Goal: Obtain resource: Download file/media

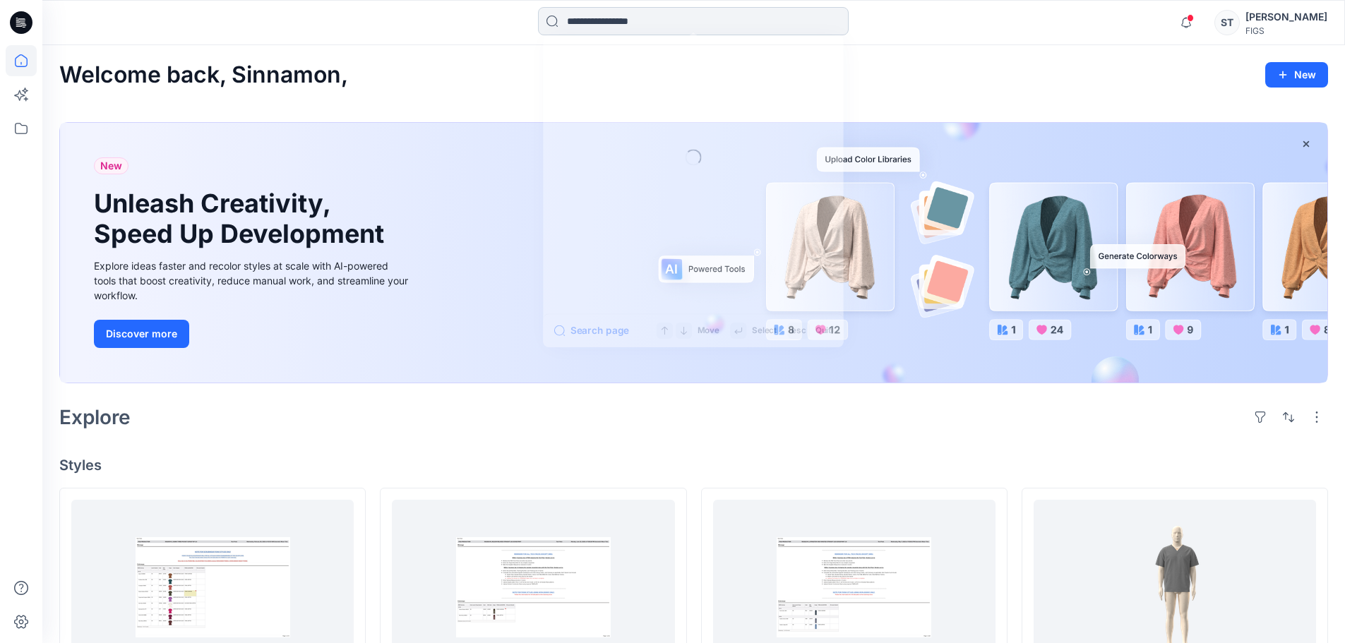
click at [611, 13] on input at bounding box center [693, 21] width 311 height 28
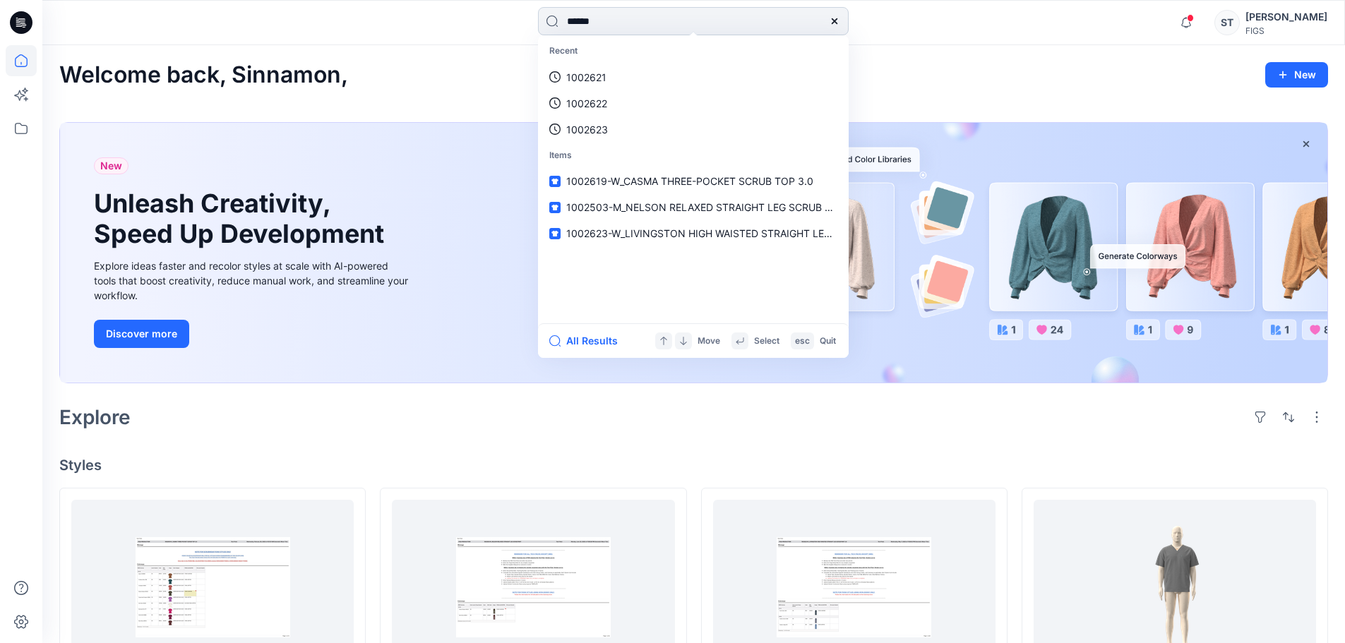
type input "*******"
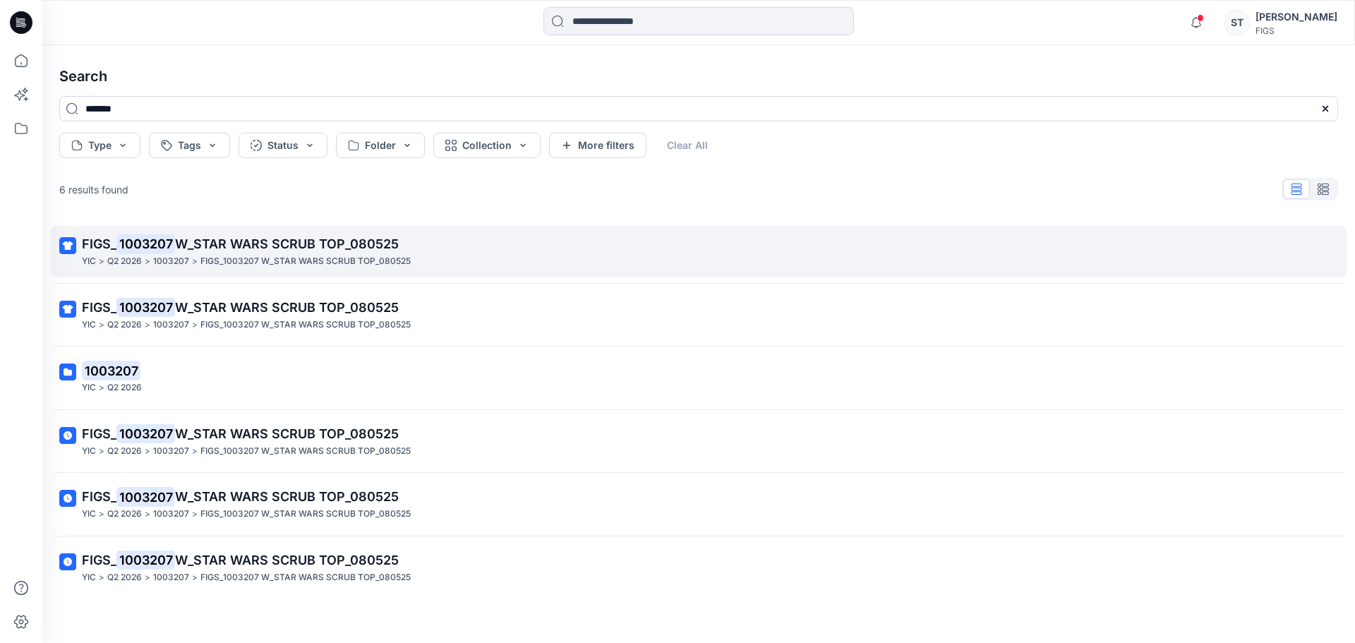
click at [252, 240] on span "W_STAR WARS SCRUB TOP_080525" at bounding box center [287, 243] width 224 height 15
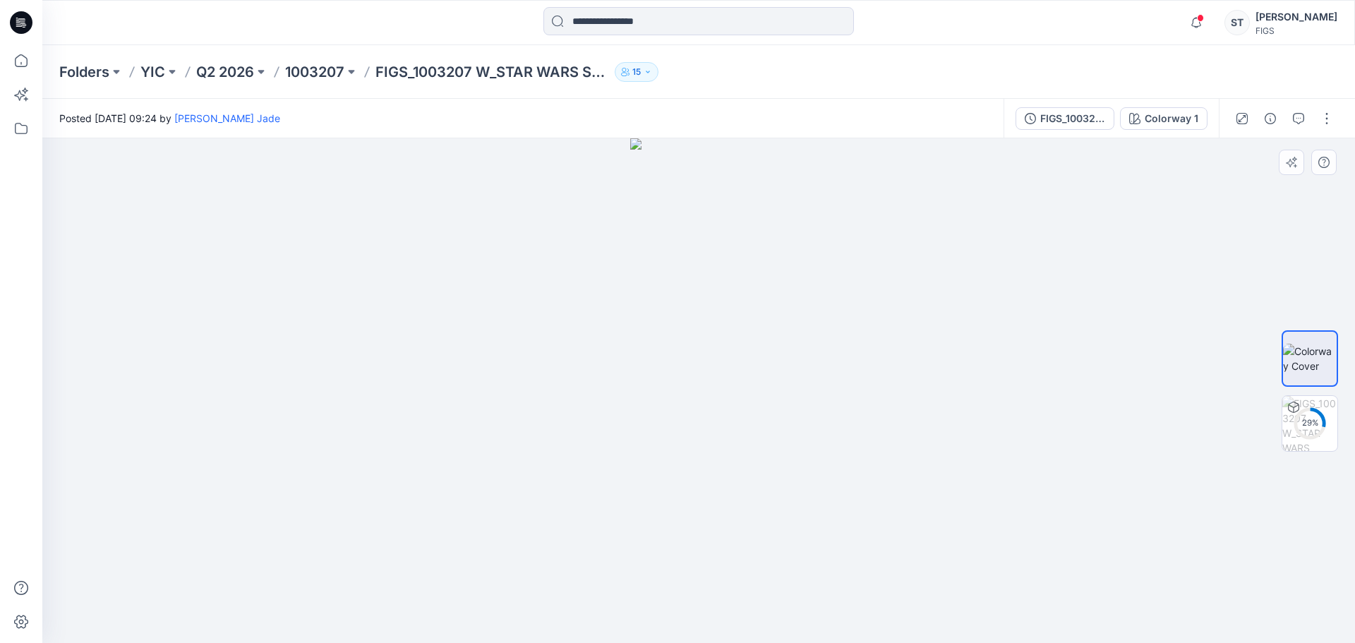
drag, startPoint x: 721, startPoint y: 313, endPoint x: 740, endPoint y: 468, distance: 156.4
click at [740, 468] on img at bounding box center [698, 390] width 137 height 505
drag, startPoint x: 671, startPoint y: 235, endPoint x: 694, endPoint y: 310, distance: 78.2
click at [694, 310] on img at bounding box center [698, 390] width 137 height 505
drag, startPoint x: 708, startPoint y: 230, endPoint x: 704, endPoint y: 332, distance: 101.7
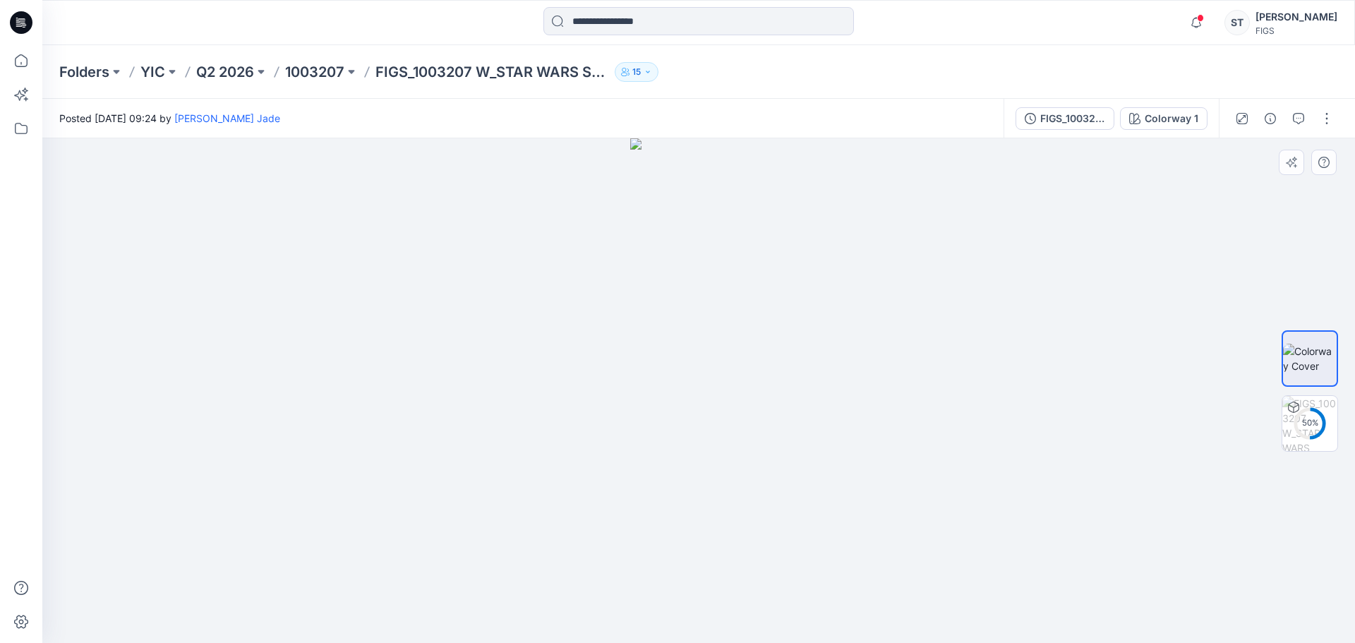
click at [704, 332] on img at bounding box center [698, 390] width 137 height 505
drag, startPoint x: 646, startPoint y: 258, endPoint x: 593, endPoint y: 498, distance: 245.1
click at [593, 498] on div at bounding box center [698, 390] width 1313 height 505
drag, startPoint x: 648, startPoint y: 307, endPoint x: 646, endPoint y: 352, distance: 45.2
click at [646, 354] on img at bounding box center [699, 390] width 203 height 505
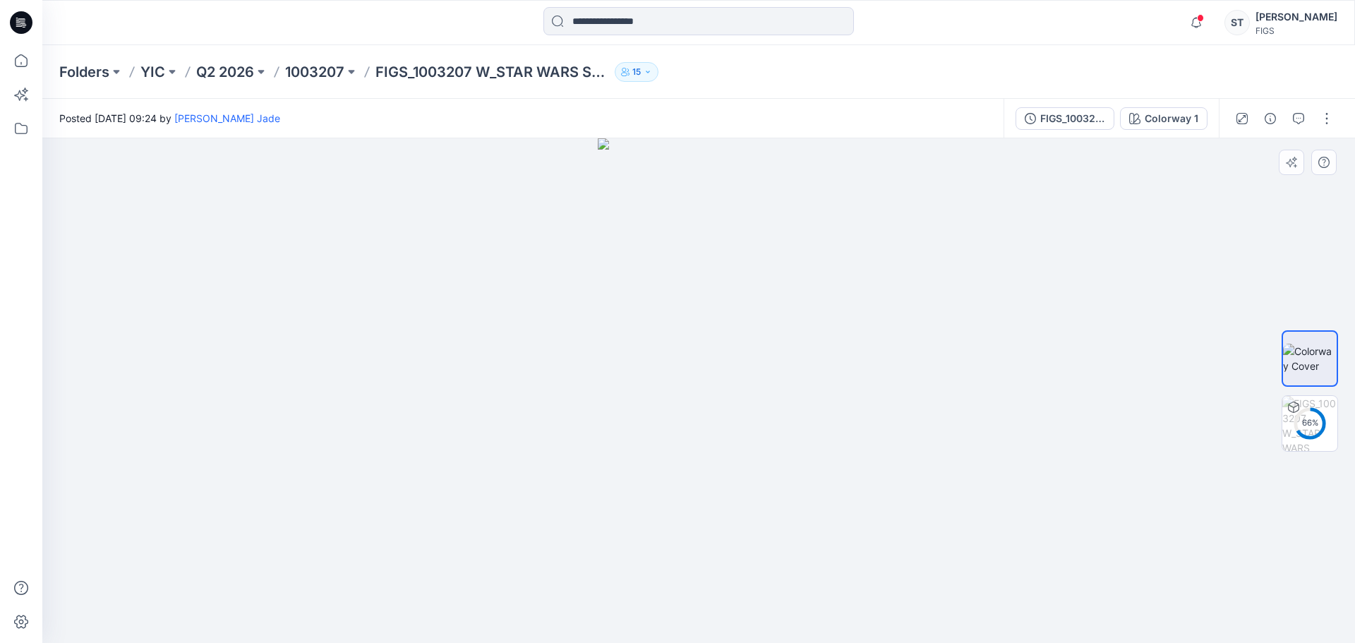
drag, startPoint x: 474, startPoint y: 300, endPoint x: 542, endPoint y: 301, distance: 67.8
click at [510, 304] on div at bounding box center [698, 390] width 1313 height 505
drag, startPoint x: 762, startPoint y: 320, endPoint x: 614, endPoint y: 301, distance: 149.4
click at [616, 302] on div at bounding box center [698, 390] width 1313 height 505
drag, startPoint x: 500, startPoint y: 290, endPoint x: 995, endPoint y: 374, distance: 502.5
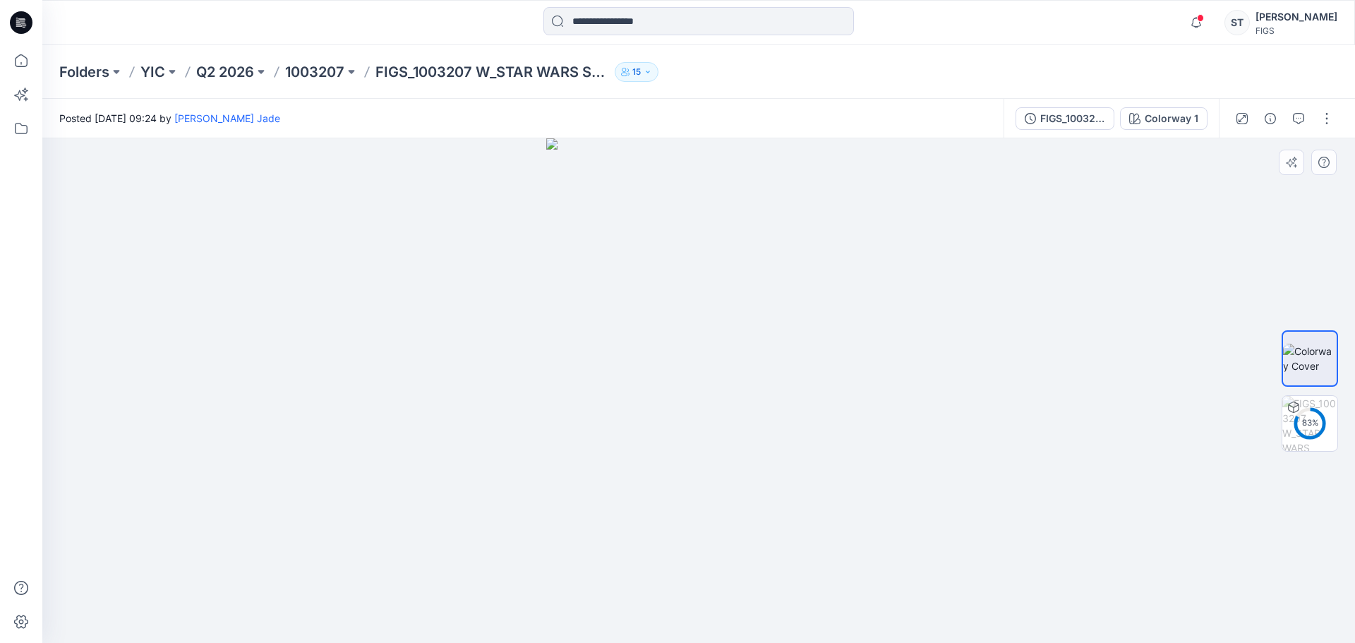
click at [995, 374] on div at bounding box center [698, 390] width 1313 height 505
click at [1325, 115] on button "button" at bounding box center [1327, 118] width 23 height 23
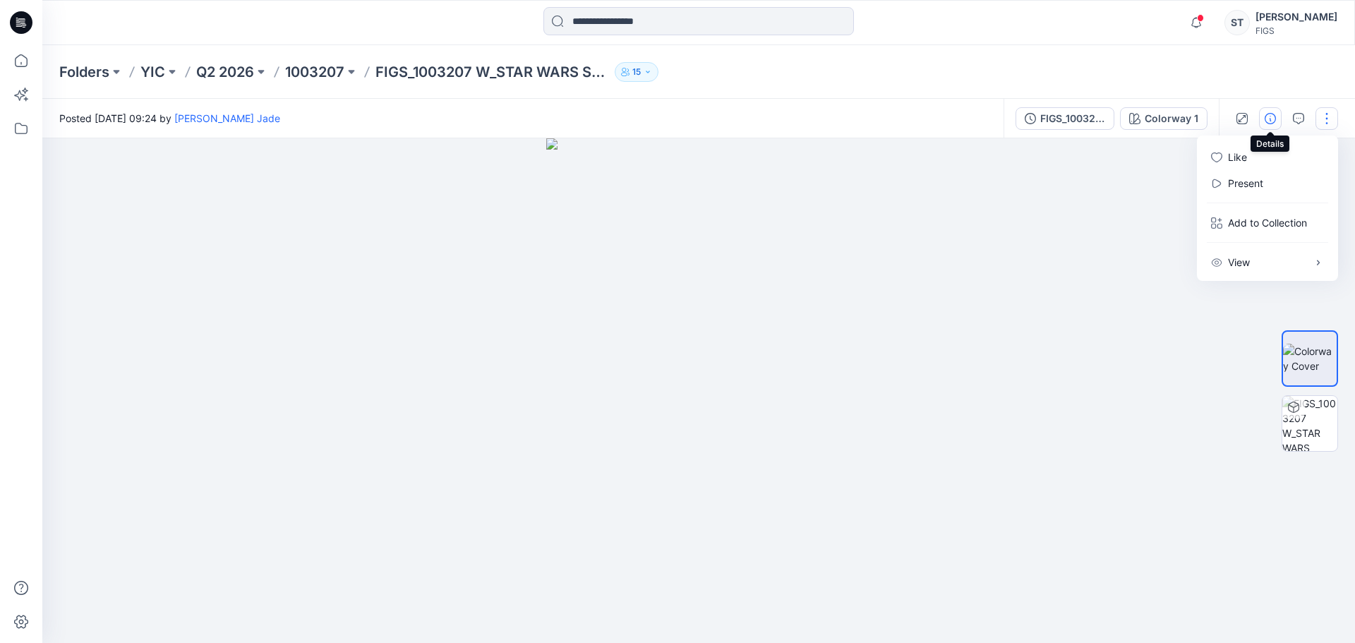
click at [1274, 119] on icon "button" at bounding box center [1270, 118] width 11 height 11
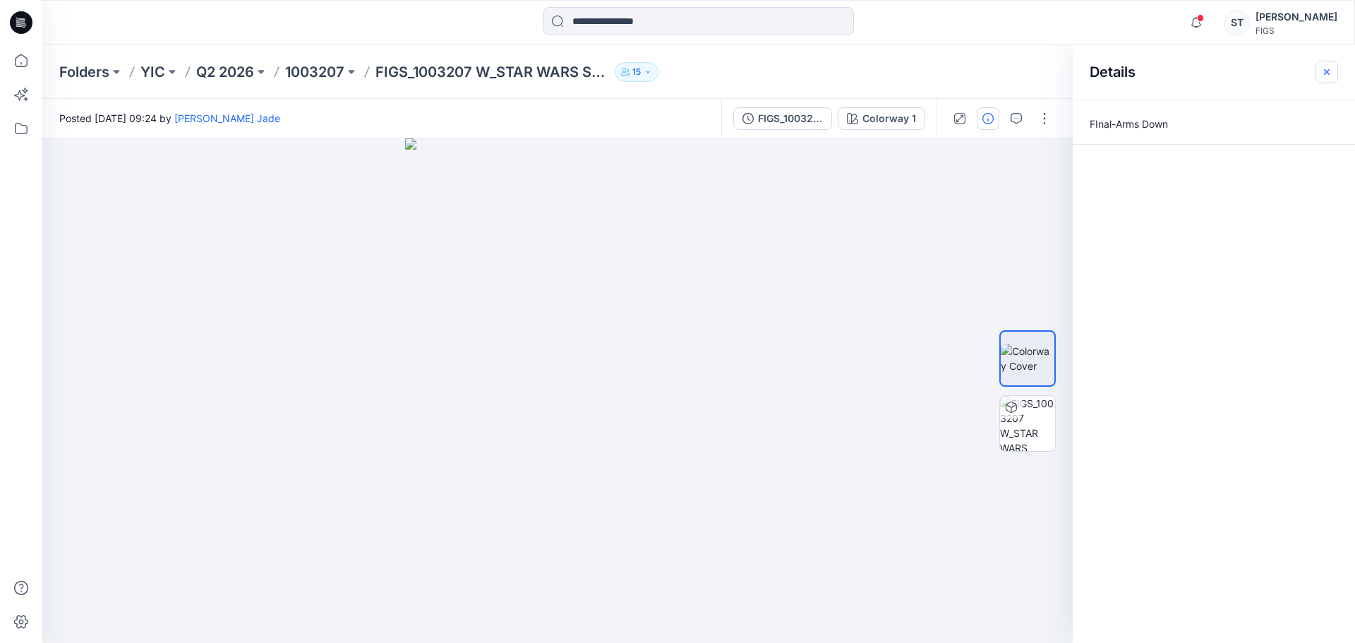
click at [1323, 68] on icon "button" at bounding box center [1326, 71] width 11 height 11
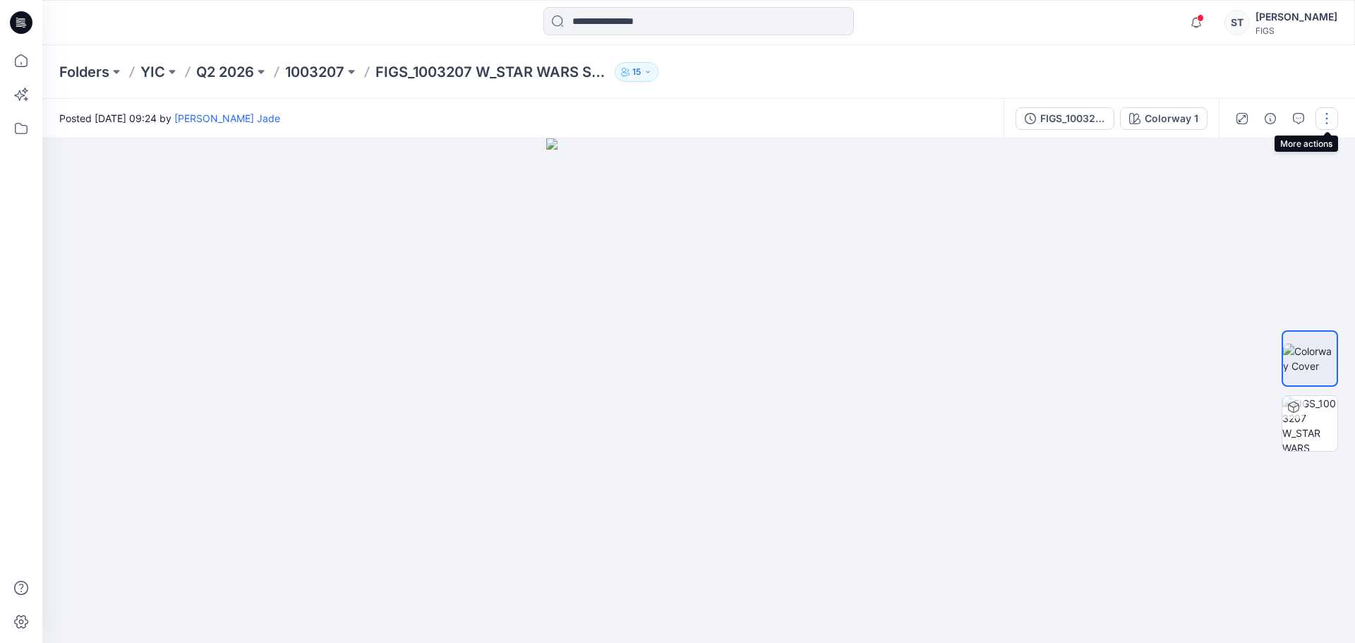
click at [1318, 117] on button "button" at bounding box center [1327, 118] width 23 height 23
click at [1268, 117] on icon "button" at bounding box center [1270, 118] width 11 height 11
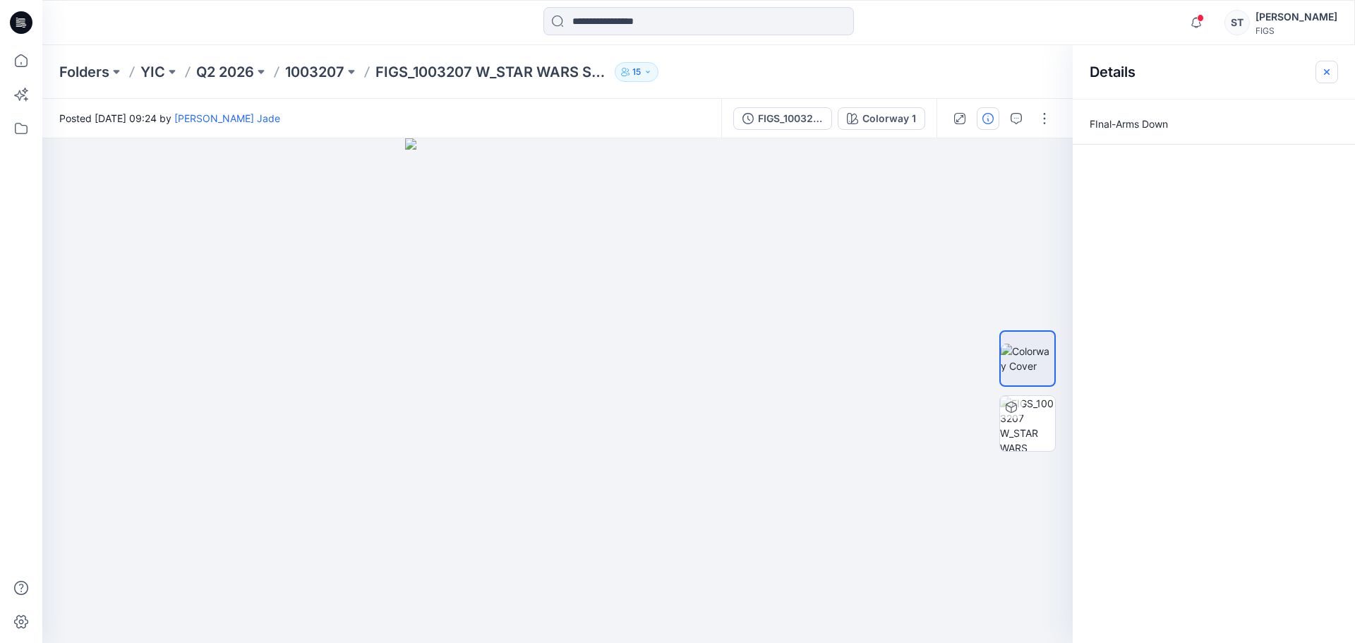
click at [1325, 73] on icon "button" at bounding box center [1327, 71] width 6 height 6
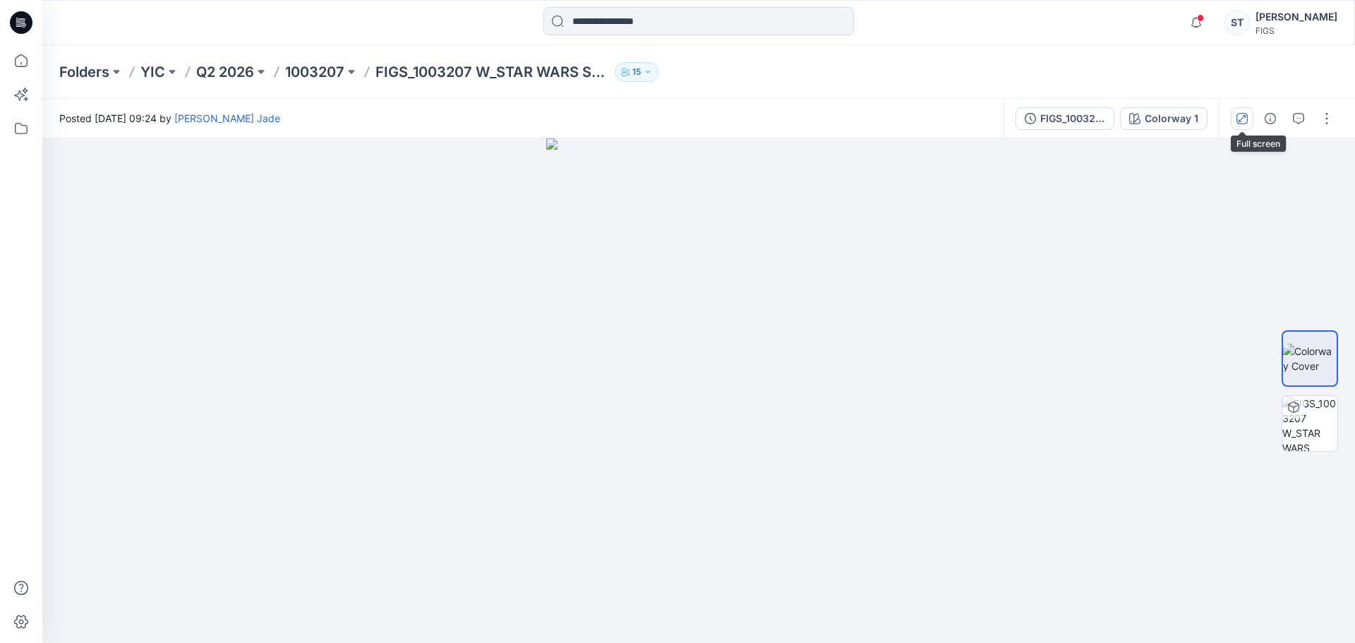
click at [1246, 113] on icon "button" at bounding box center [1242, 118] width 11 height 11
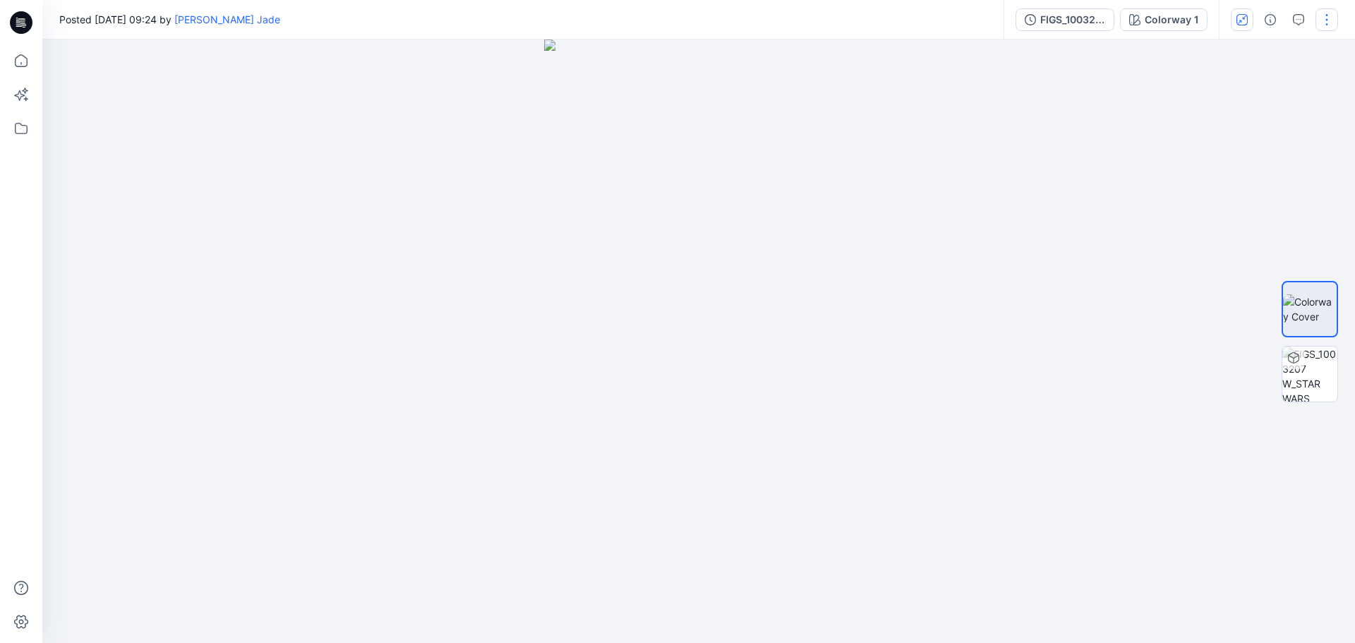
click at [1335, 18] on button "button" at bounding box center [1327, 19] width 23 height 23
click at [1326, 68] on icon "button" at bounding box center [1323, 63] width 11 height 11
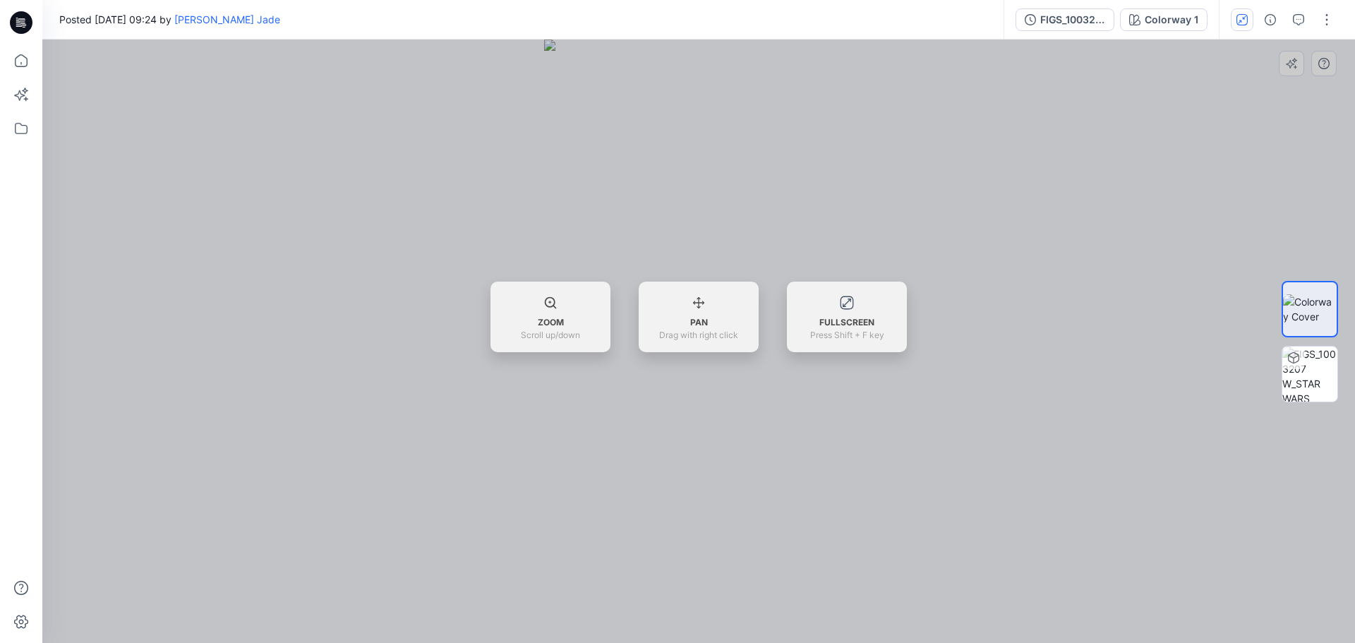
drag, startPoint x: 1050, startPoint y: 443, endPoint x: 836, endPoint y: 447, distance: 213.2
click at [867, 455] on div at bounding box center [698, 341] width 1313 height 603
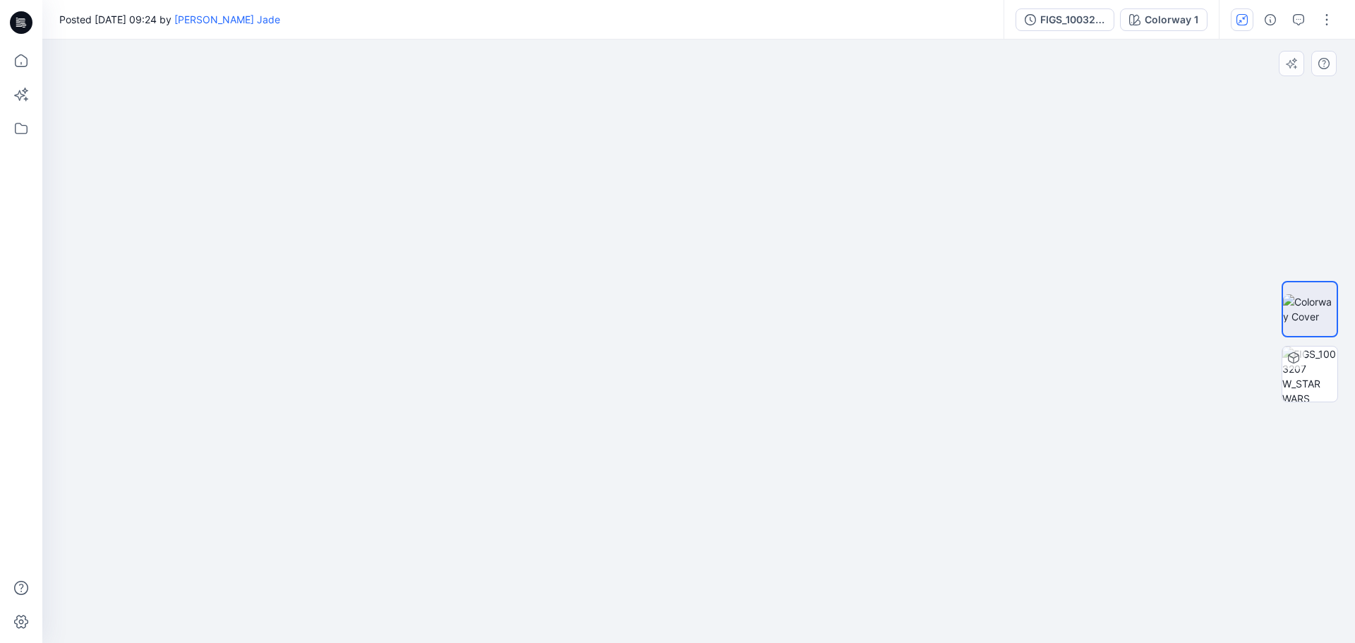
drag, startPoint x: 632, startPoint y: 361, endPoint x: 385, endPoint y: 337, distance: 248.9
drag, startPoint x: 527, startPoint y: 302, endPoint x: 385, endPoint y: 295, distance: 142.0
drag, startPoint x: 304, startPoint y: 265, endPoint x: 767, endPoint y: 290, distance: 463.0
click at [767, 290] on div at bounding box center [698, 341] width 1313 height 603
drag, startPoint x: 592, startPoint y: 268, endPoint x: 747, endPoint y: 288, distance: 155.8
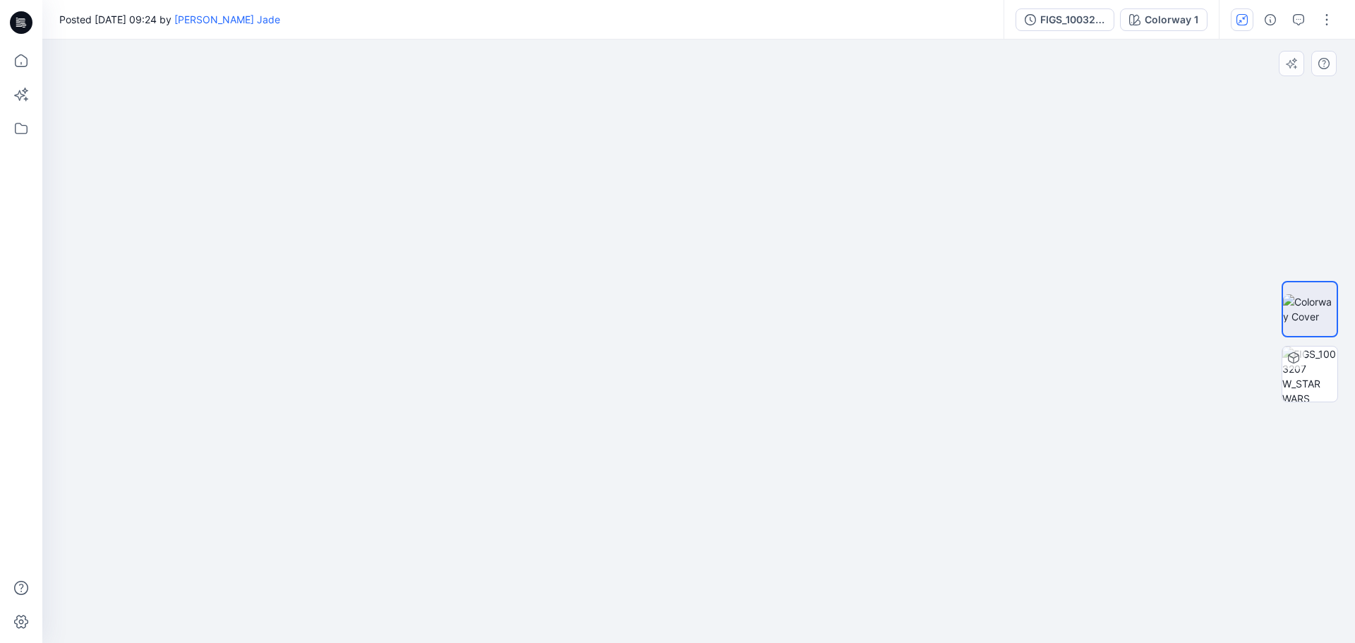
click at [443, 272] on div at bounding box center [698, 341] width 1313 height 603
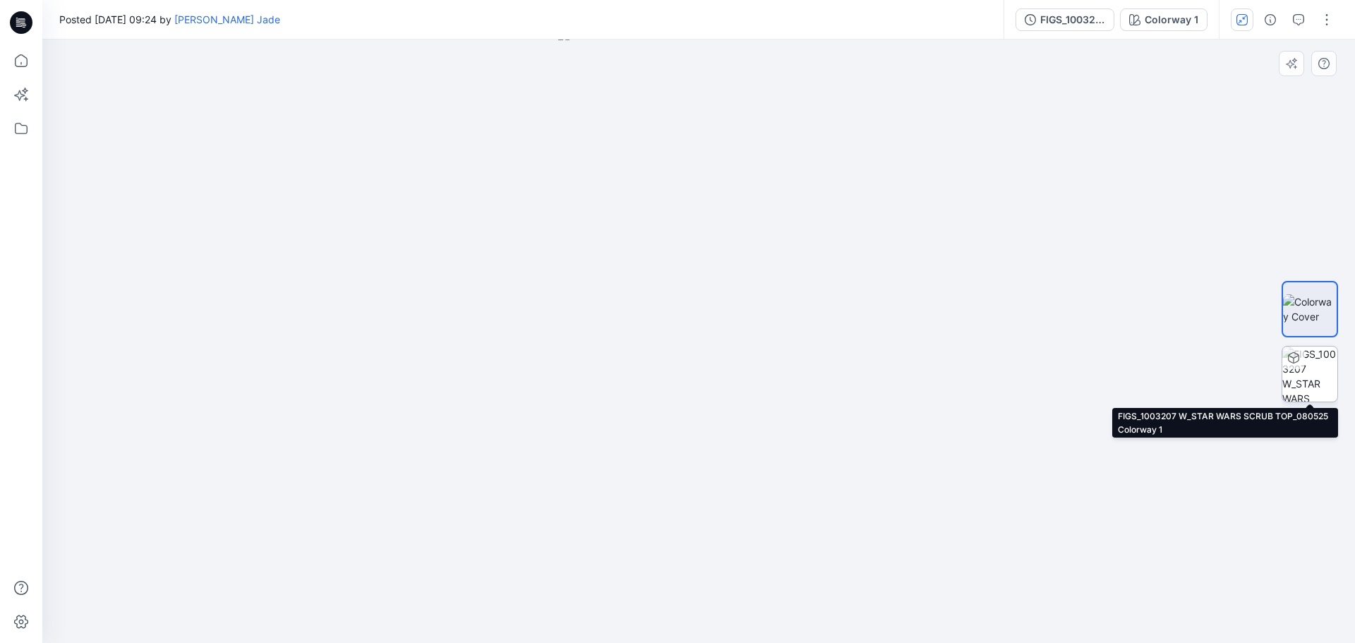
click at [1291, 372] on img at bounding box center [1309, 374] width 55 height 55
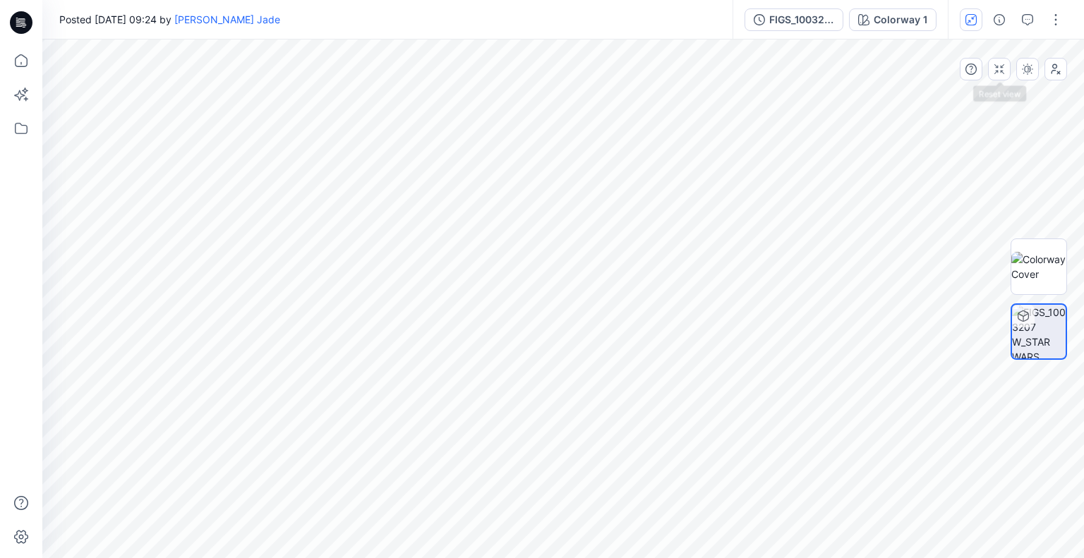
click at [1014, 76] on div at bounding box center [1013, 69] width 107 height 23
click at [1002, 69] on icon "button" at bounding box center [999, 69] width 11 height 11
click at [1053, 64] on icon "button" at bounding box center [1055, 69] width 11 height 11
click at [1003, 70] on icon "button" at bounding box center [1003, 68] width 4 height 9
click at [1052, 252] on img at bounding box center [1038, 267] width 55 height 30
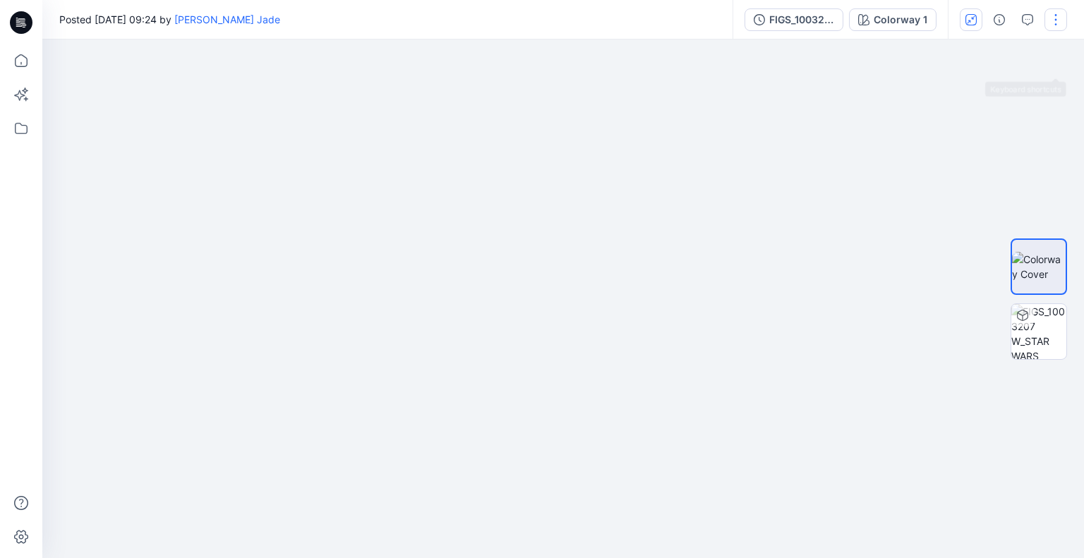
click at [1053, 23] on button "button" at bounding box center [1056, 19] width 23 height 23
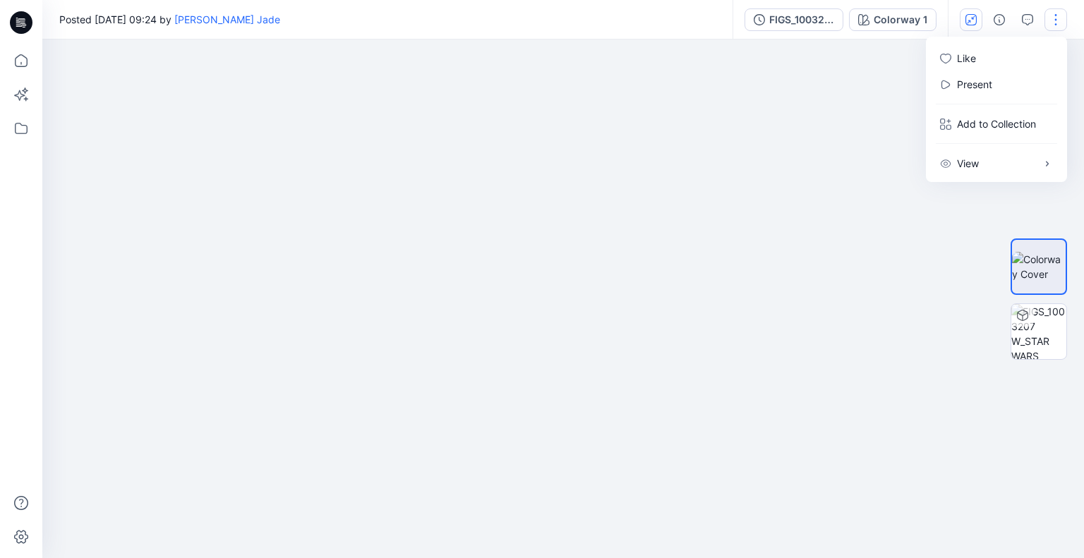
click at [859, 186] on div at bounding box center [563, 299] width 1042 height 519
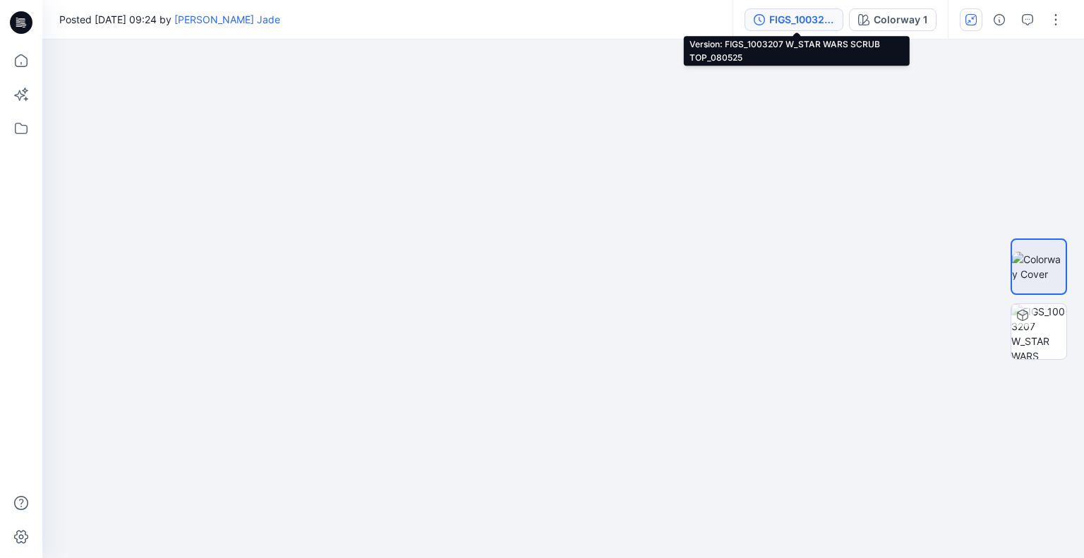
click at [771, 28] on button "FIGS_1003207 W_STAR WARS SCRUB TOP_080525" at bounding box center [794, 19] width 99 height 23
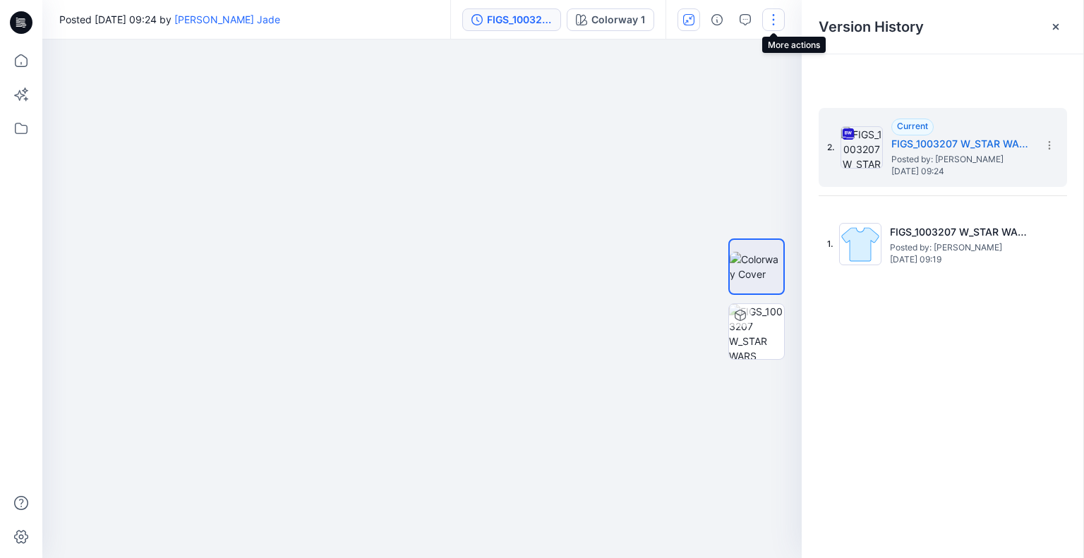
click at [768, 11] on button "button" at bounding box center [773, 19] width 23 height 23
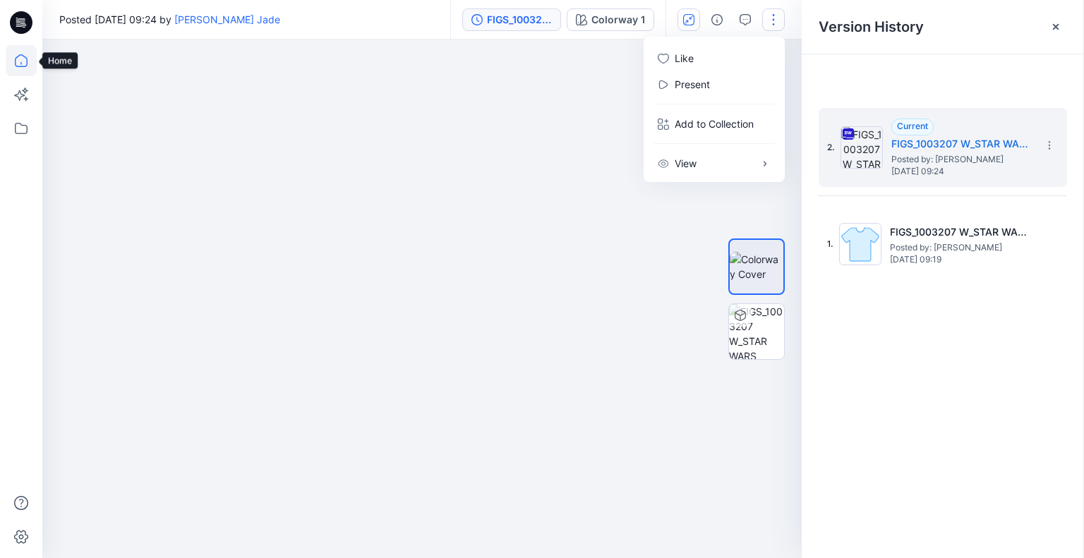
click at [18, 68] on icon at bounding box center [21, 60] width 31 height 31
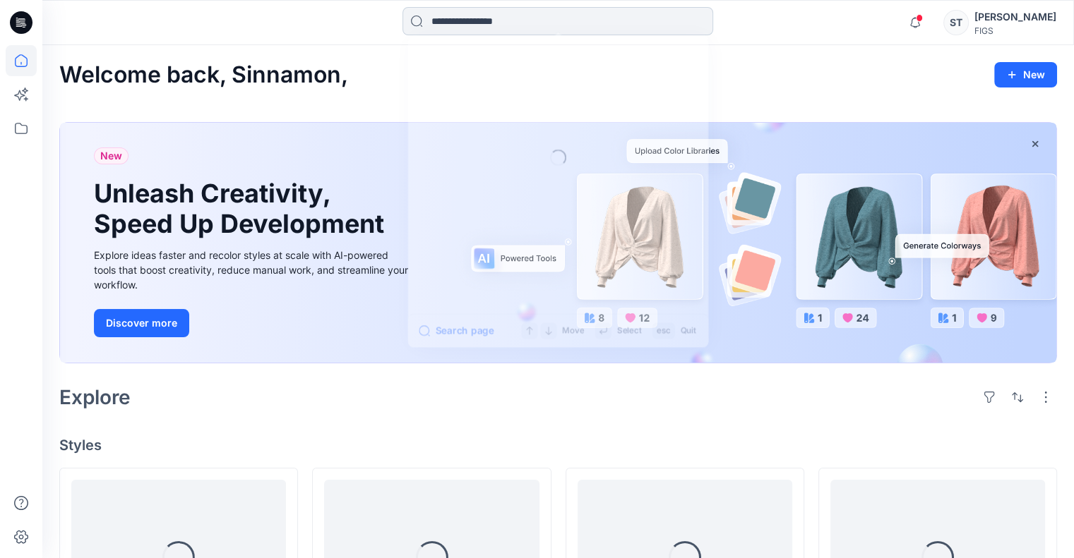
click at [487, 19] on input at bounding box center [557, 21] width 311 height 28
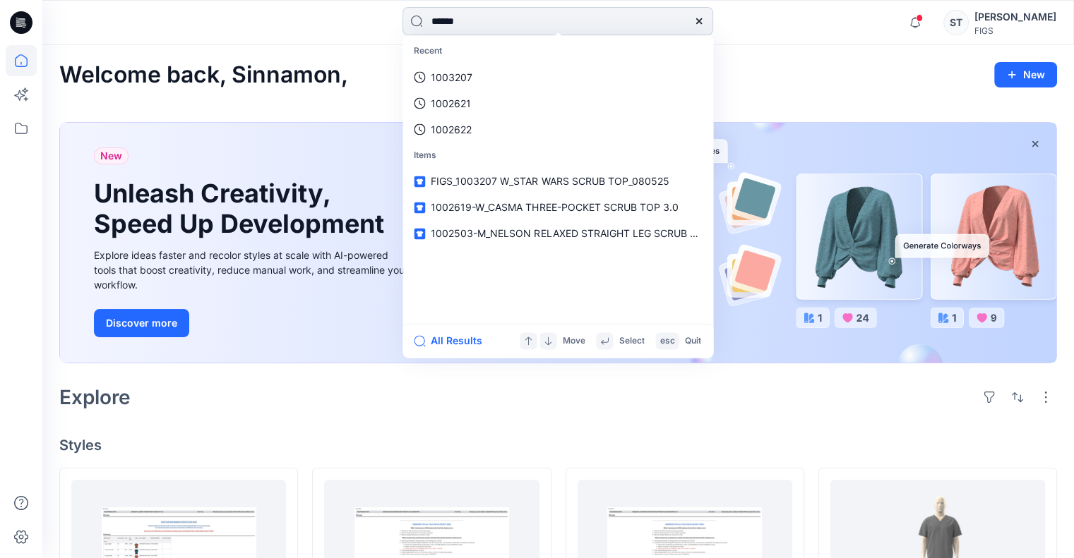
type input "*******"
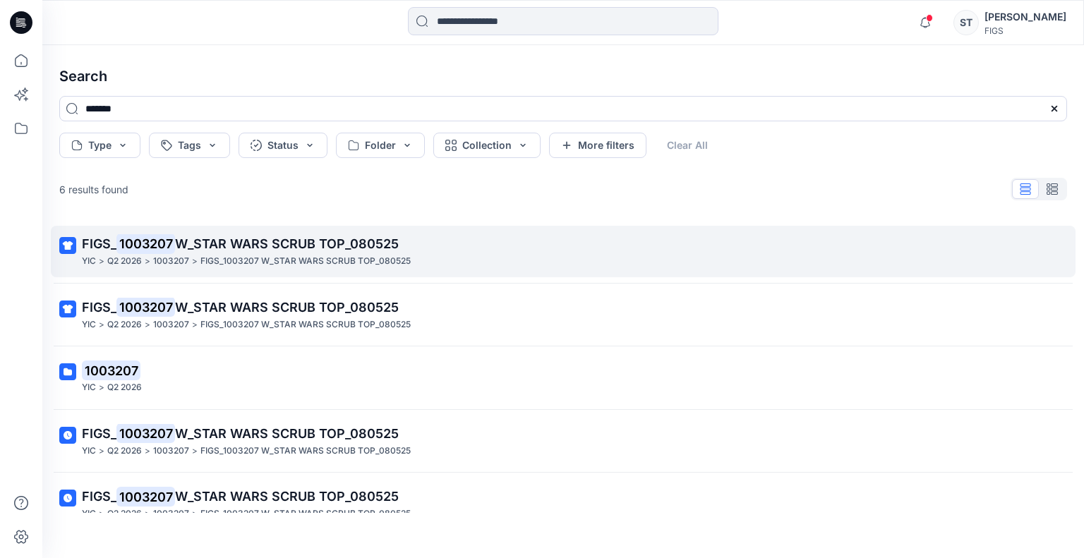
click at [212, 265] on p "FIGS_1003207 W_STAR WARS SCRUB TOP_080525" at bounding box center [305, 261] width 210 height 15
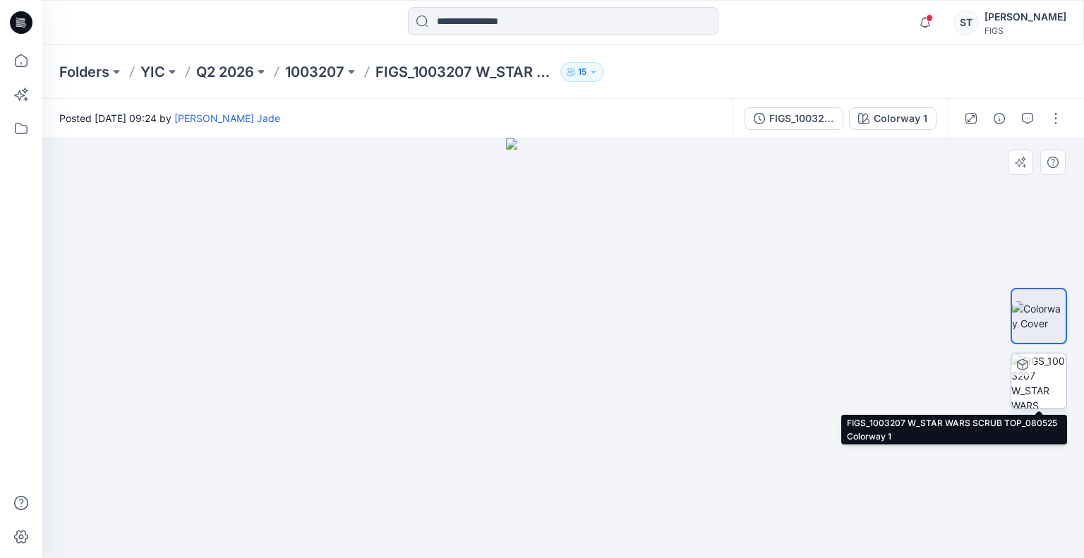
click at [1038, 366] on img at bounding box center [1038, 381] width 55 height 55
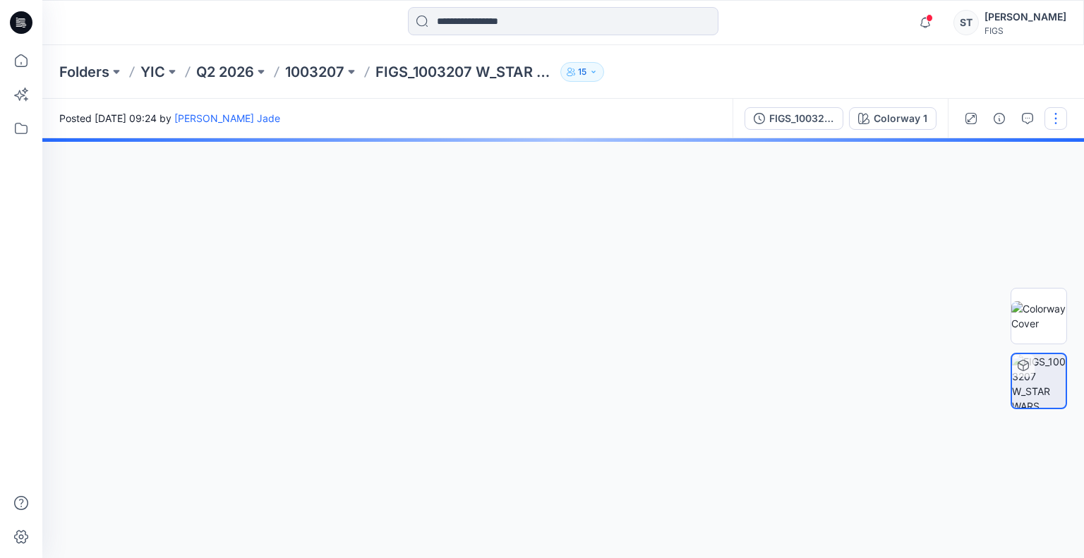
click at [1050, 115] on button "button" at bounding box center [1056, 118] width 23 height 23
click at [1064, 310] on img at bounding box center [1038, 316] width 55 height 30
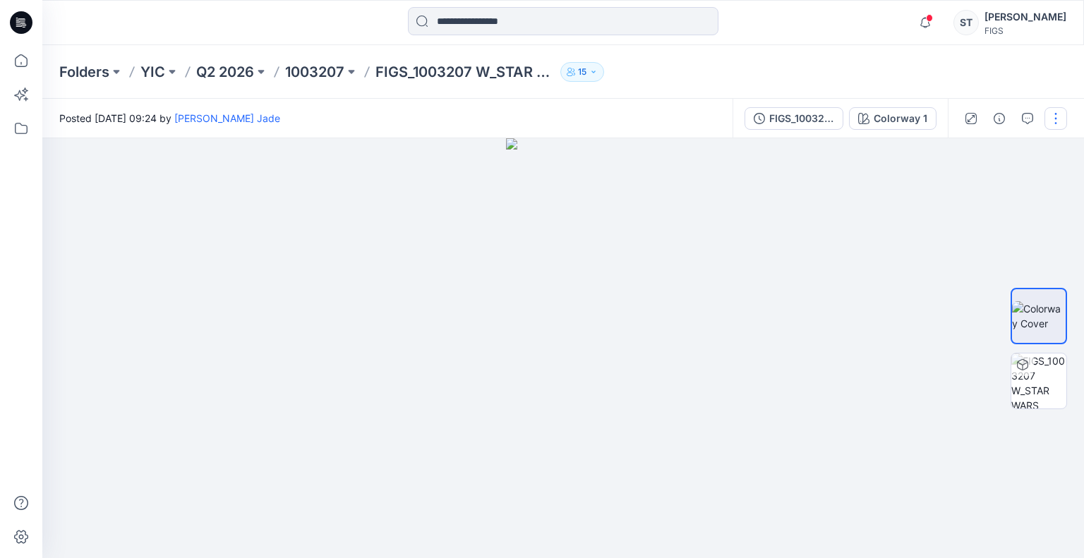
click at [1054, 112] on button "button" at bounding box center [1056, 118] width 23 height 23
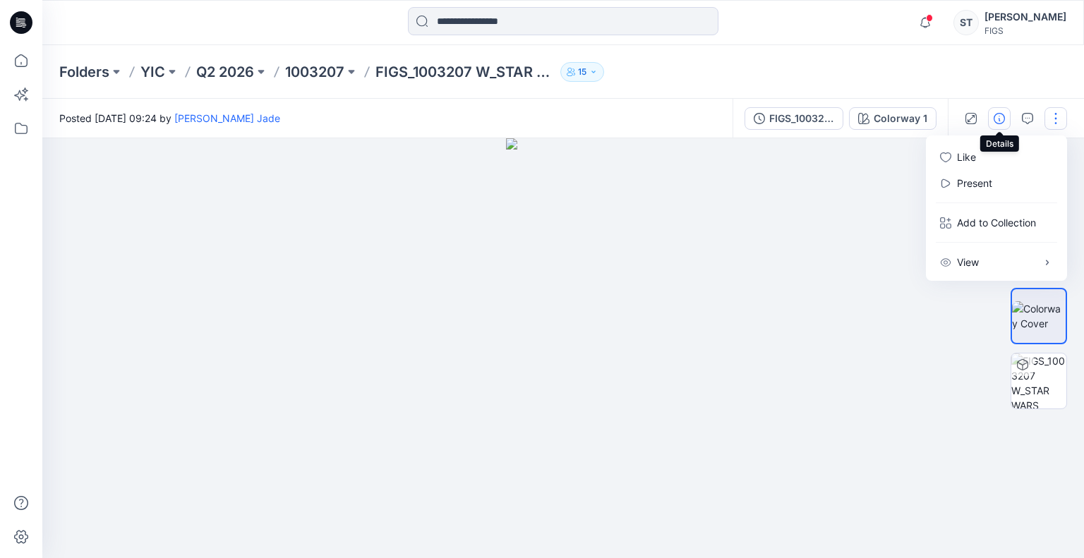
click at [999, 116] on icon "button" at bounding box center [999, 118] width 11 height 11
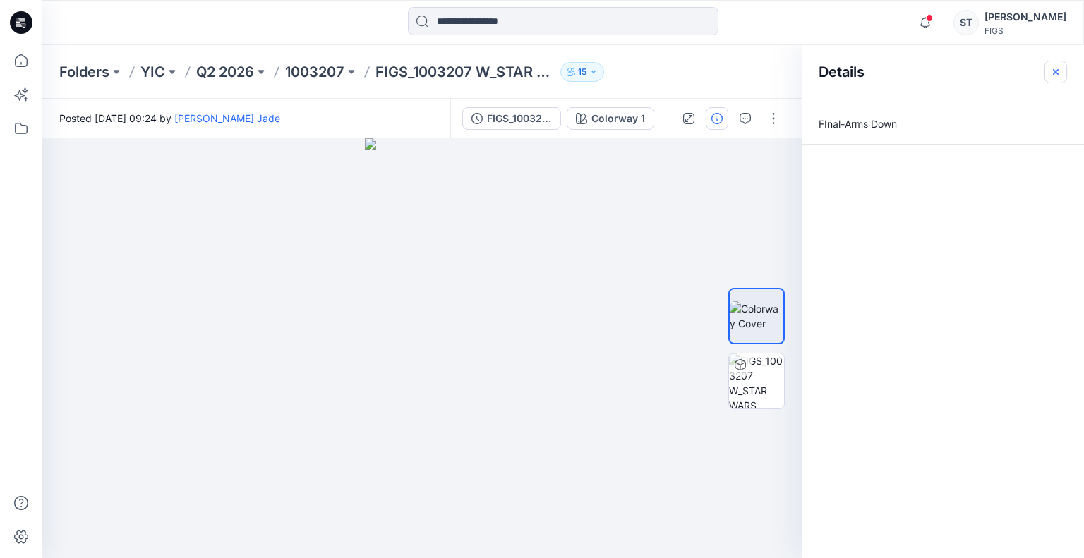
click at [1053, 72] on icon "button" at bounding box center [1055, 71] width 11 height 11
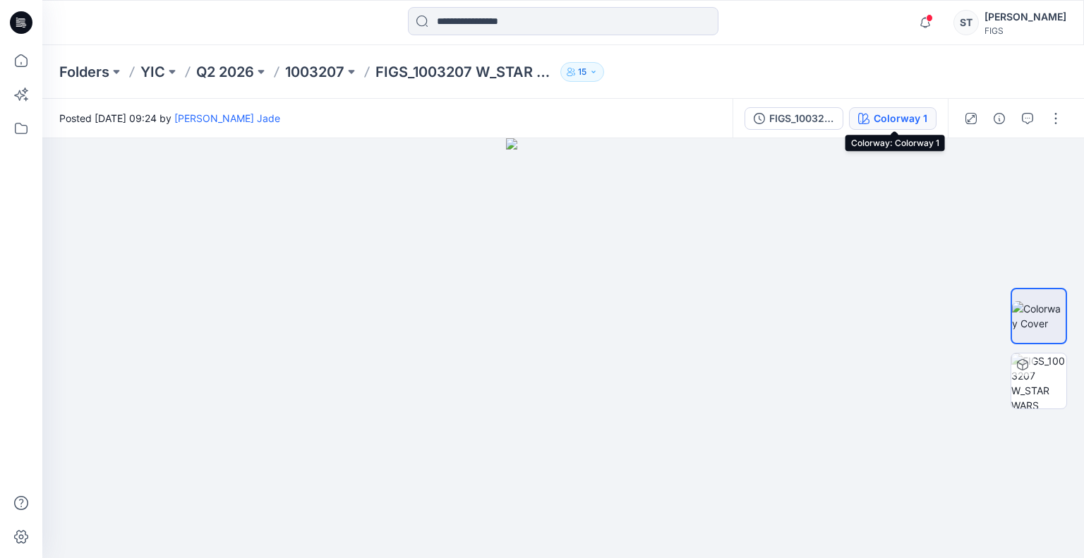
click at [879, 119] on div "Colorway 1" at bounding box center [901, 119] width 54 height 16
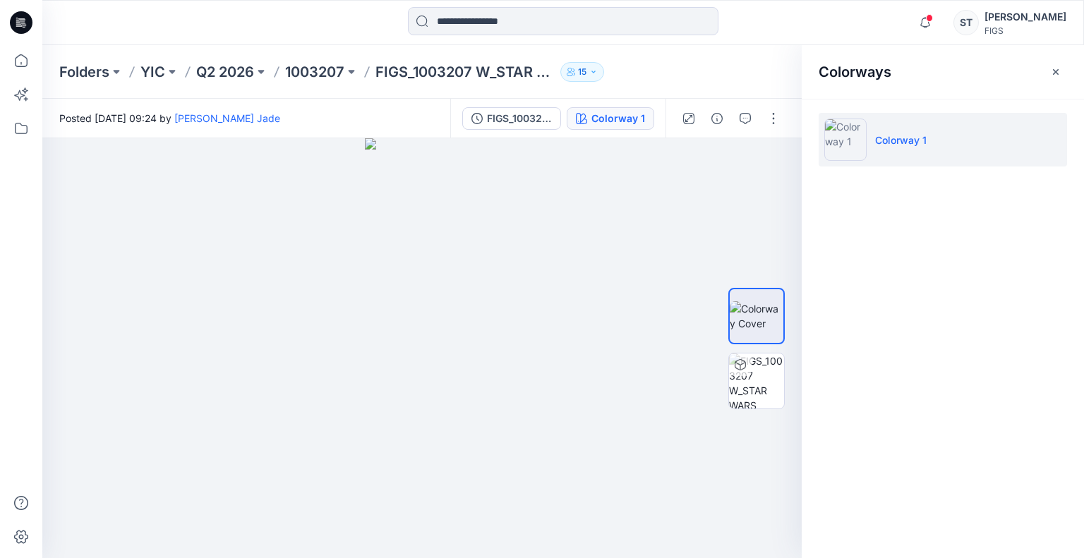
click at [993, 148] on li "Colorway 1" at bounding box center [943, 140] width 248 height 54
click at [913, 140] on p "Colorway 1" at bounding box center [901, 140] width 52 height 15
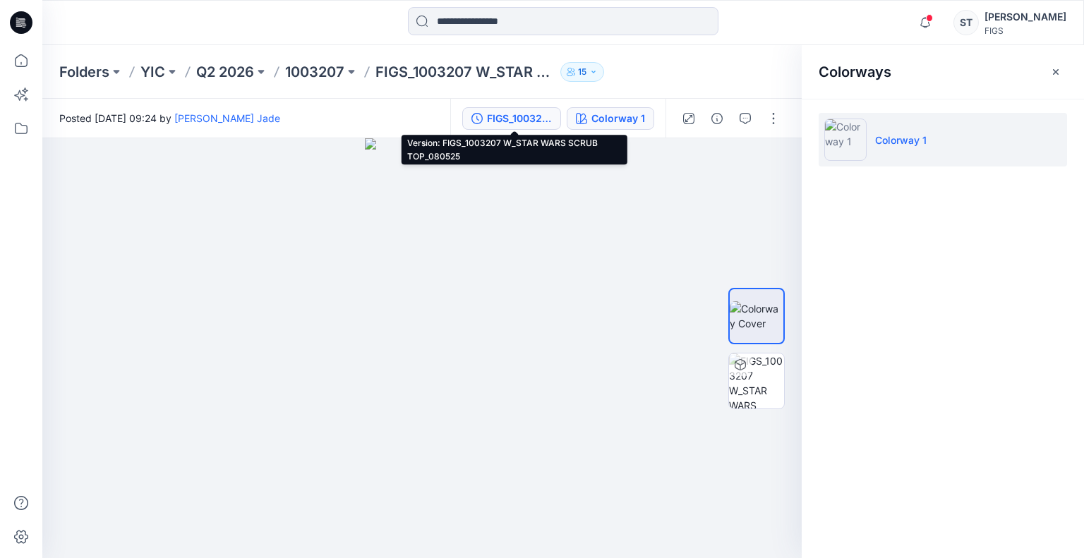
click at [528, 121] on div "FIGS_1003207 W_STAR WARS SCRUB TOP_080525" at bounding box center [519, 119] width 65 height 16
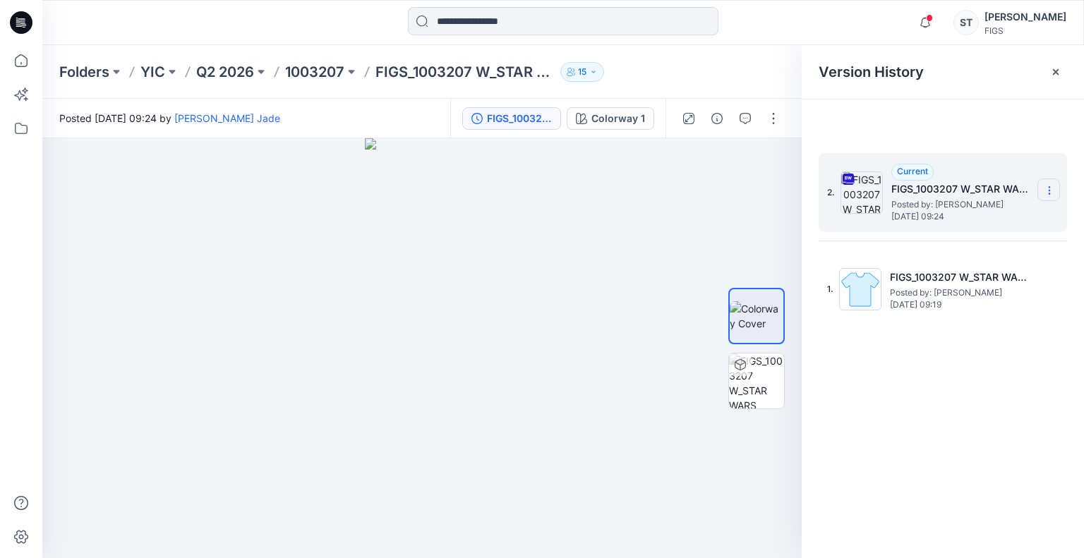
click at [1042, 192] on section at bounding box center [1049, 190] width 23 height 23
click at [977, 220] on span "Download Source BW File" at bounding box center [978, 218] width 118 height 17
click at [785, 17] on div at bounding box center [563, 22] width 521 height 31
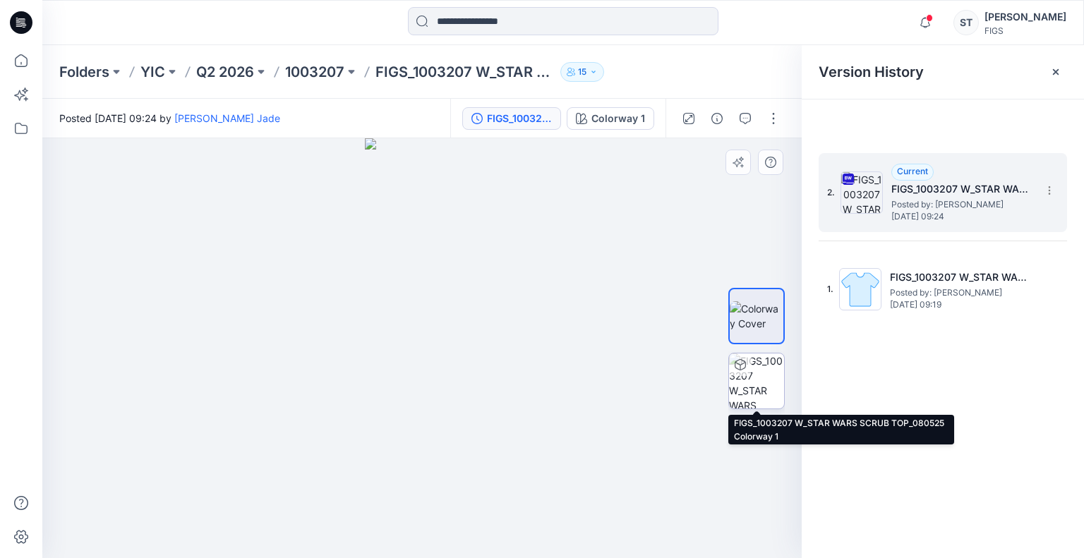
click at [747, 399] on img at bounding box center [756, 381] width 55 height 55
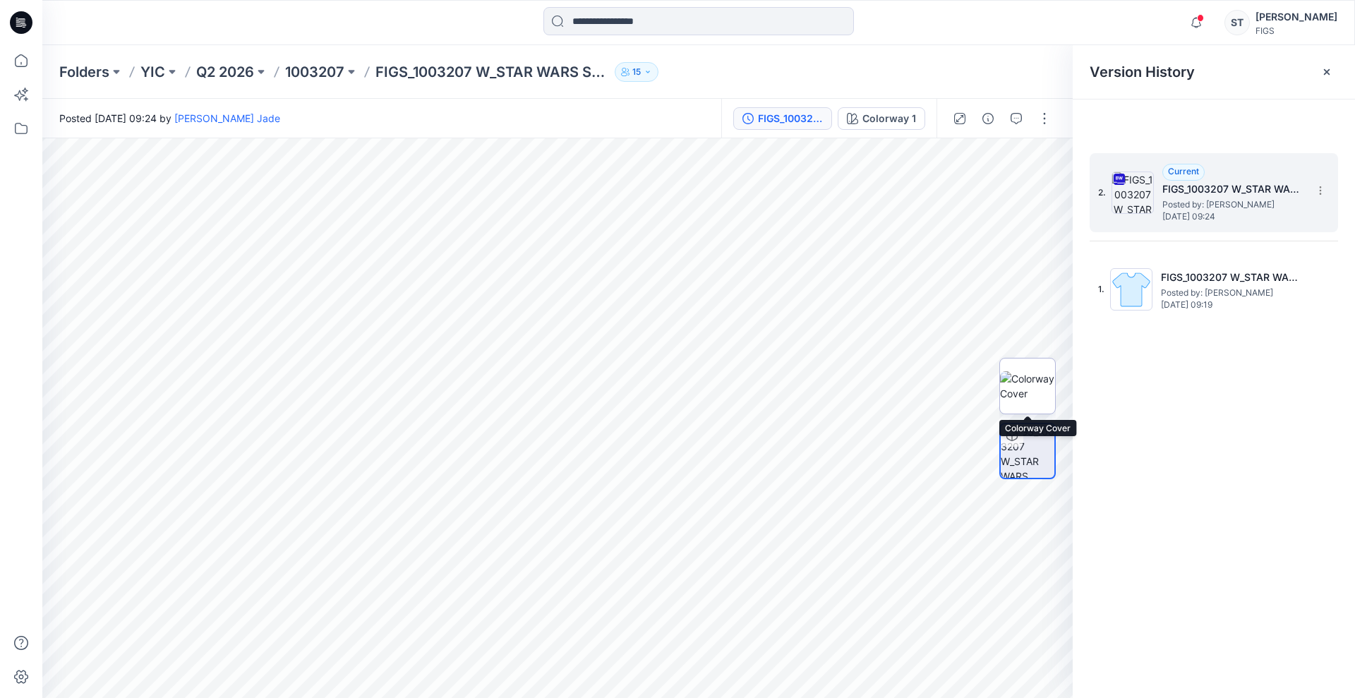
click at [1035, 388] on img at bounding box center [1027, 386] width 55 height 30
drag, startPoint x: 524, startPoint y: 213, endPoint x: 569, endPoint y: 646, distance: 435.0
click at [569, 642] on img at bounding box center [557, 418] width 337 height 560
drag, startPoint x: 517, startPoint y: 354, endPoint x: 700, endPoint y: 420, distance: 194.2
click at [700, 420] on img at bounding box center [558, 415] width 323 height 565
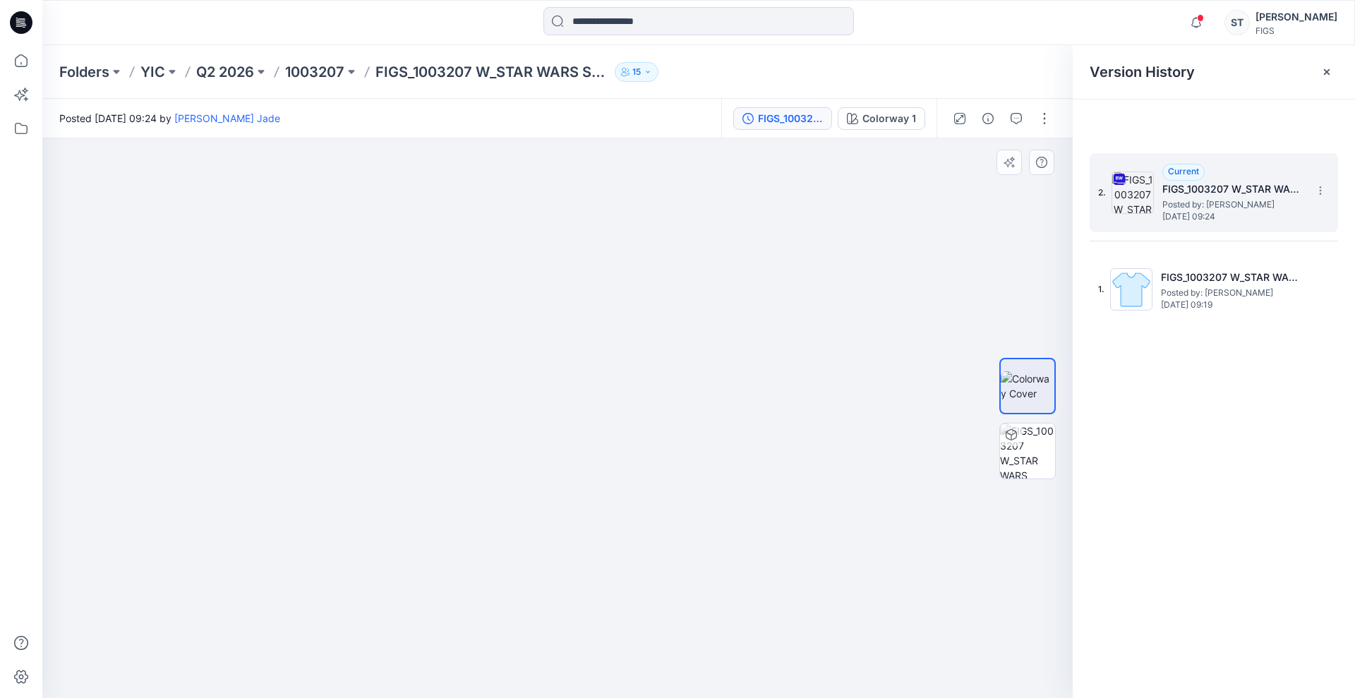
drag, startPoint x: 368, startPoint y: 402, endPoint x: 550, endPoint y: 400, distance: 182.1
click at [550, 400] on div at bounding box center [557, 418] width 1030 height 560
click at [357, 391] on div at bounding box center [557, 418] width 1030 height 560
drag, startPoint x: 356, startPoint y: 391, endPoint x: 561, endPoint y: 416, distance: 206.3
click at [561, 416] on div at bounding box center [557, 418] width 1030 height 560
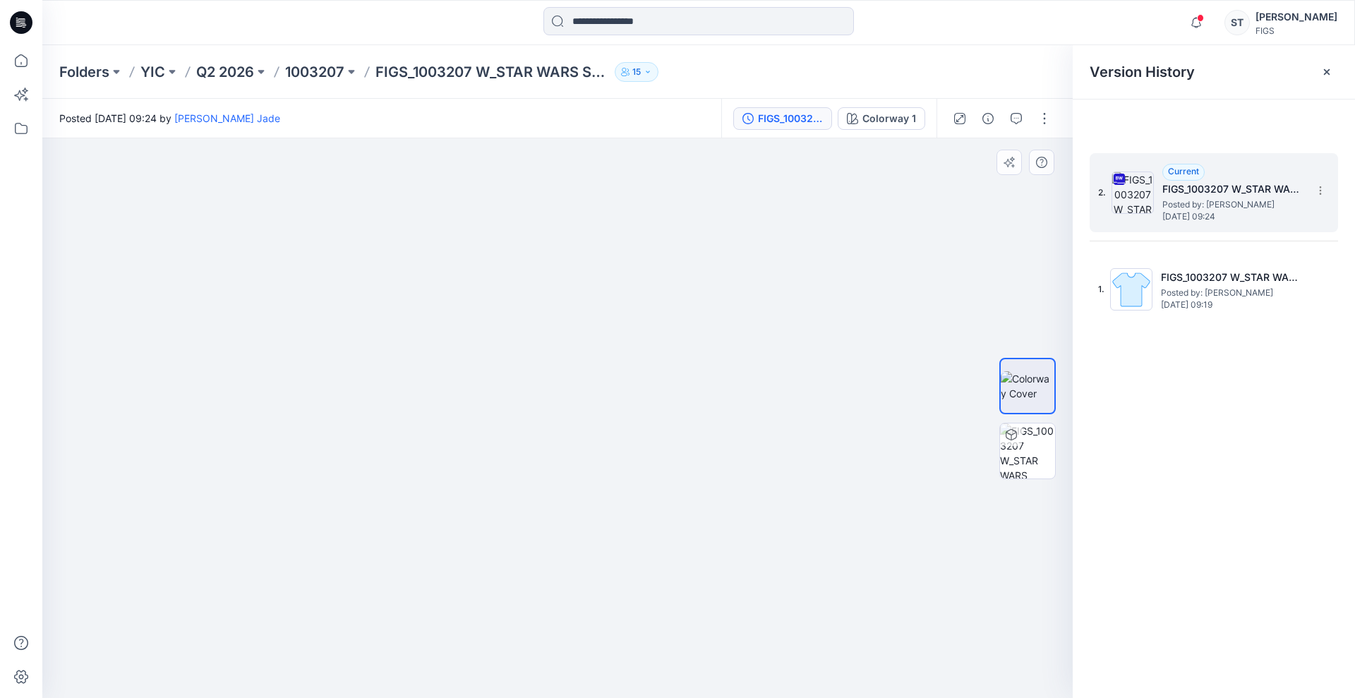
drag, startPoint x: 692, startPoint y: 414, endPoint x: 848, endPoint y: 421, distance: 156.8
click at [846, 421] on div at bounding box center [557, 418] width 1030 height 560
drag, startPoint x: 592, startPoint y: 222, endPoint x: 586, endPoint y: 372, distance: 150.5
click at [586, 372] on img at bounding box center [557, 418] width 337 height 560
drag, startPoint x: 443, startPoint y: 337, endPoint x: 518, endPoint y: 396, distance: 96.0
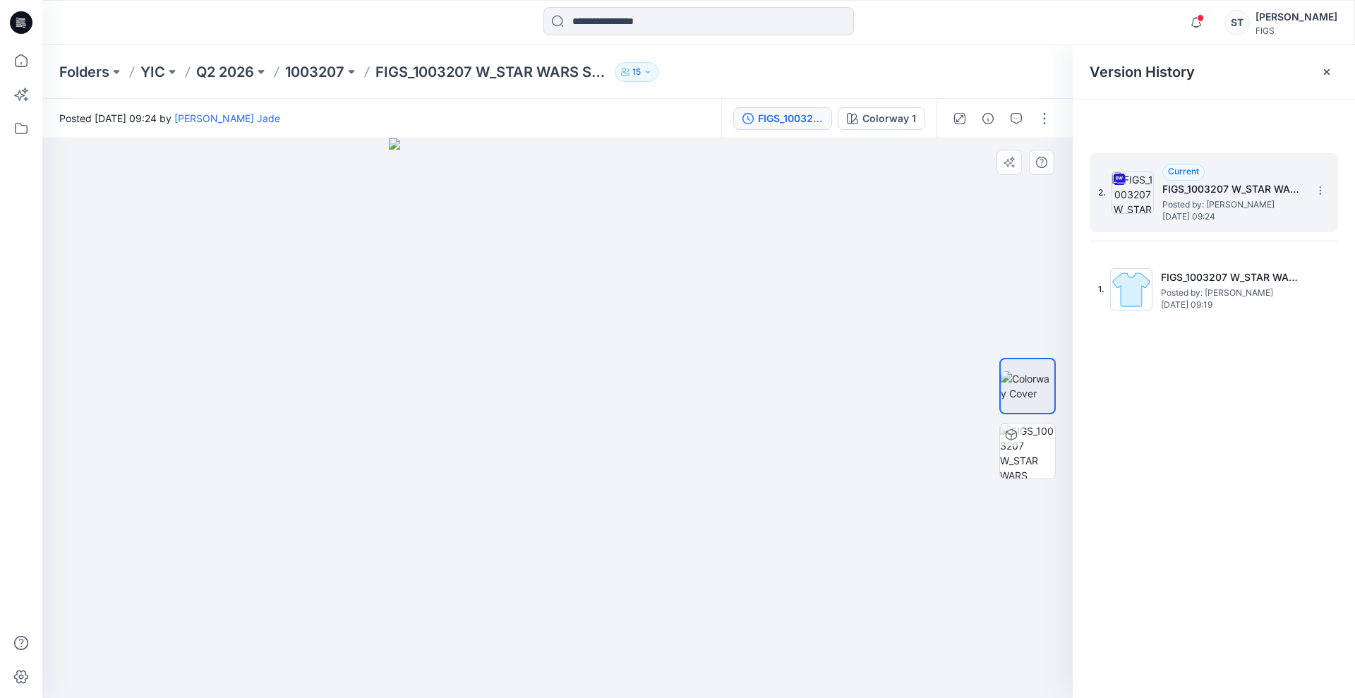
click at [518, 396] on img at bounding box center [557, 418] width 337 height 560
drag, startPoint x: 309, startPoint y: 383, endPoint x: 587, endPoint y: 416, distance: 279.4
click at [587, 416] on div at bounding box center [557, 418] width 1030 height 560
click at [1323, 191] on icon at bounding box center [1320, 190] width 11 height 11
click at [1281, 215] on span "Download Source BW File" at bounding box center [1249, 218] width 118 height 17
